Goal: Find specific page/section: Find specific page/section

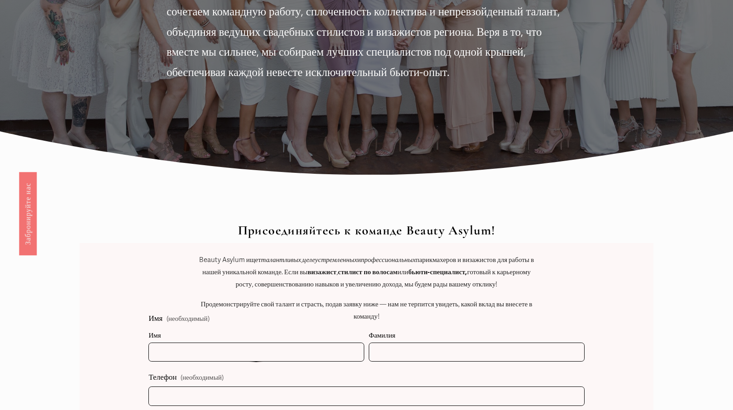
scroll to position [234, 0]
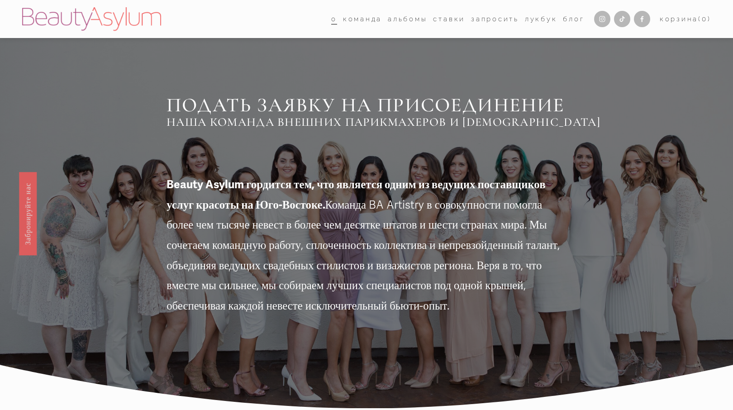
click at [512, 89] on div "Beauty Asylum гордится тем, что является одним из ведущих поставщиков услуг кра…" at bounding box center [366, 205] width 733 height 317
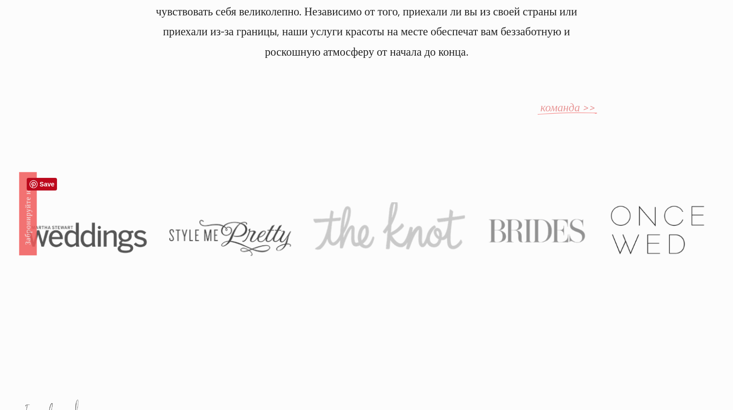
scroll to position [628, 0]
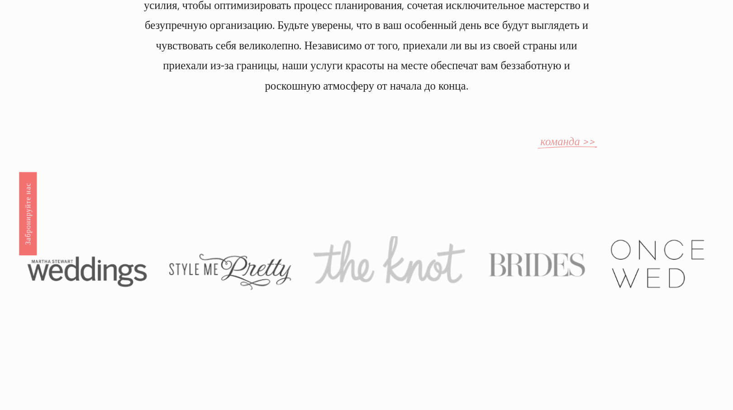
click at [556, 135] on font "команда >>" at bounding box center [568, 142] width 55 height 14
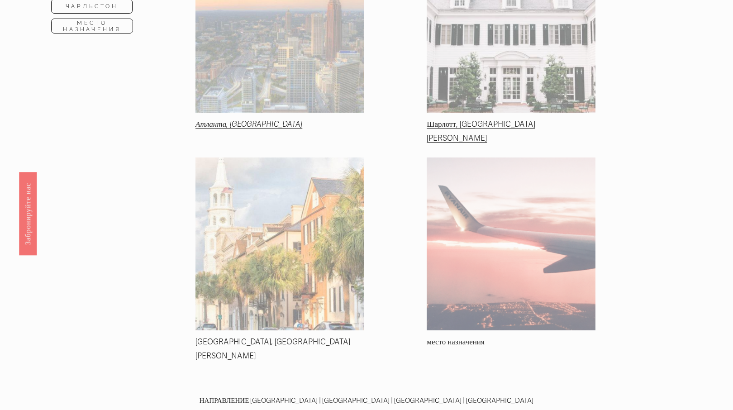
scroll to position [273, 0]
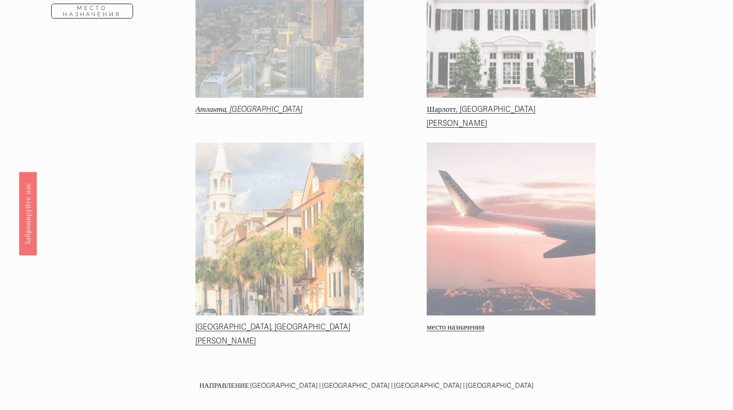
click at [501, 105] on font "Шарлотт, Северная Каролина" at bounding box center [481, 117] width 109 height 24
